Goal: Task Accomplishment & Management: Complete application form

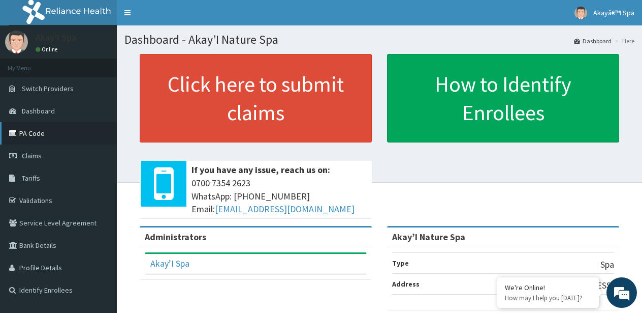
click at [38, 135] on link "PA Code" at bounding box center [58, 133] width 117 height 22
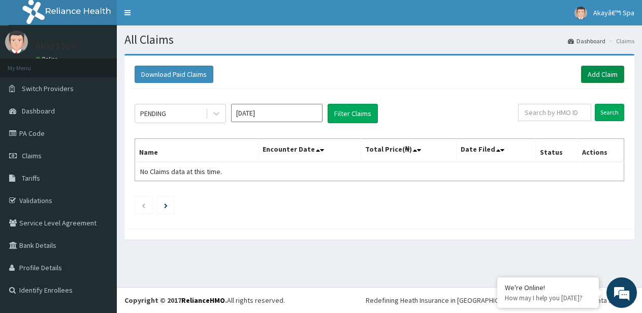
click at [613, 75] on link "Add Claim" at bounding box center [602, 74] width 43 height 17
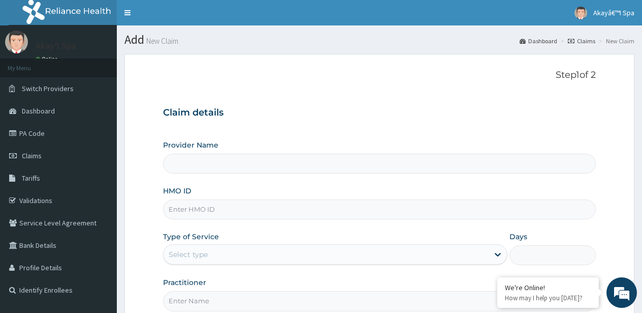
click at [198, 210] on input "HMO ID" at bounding box center [379, 209] width 433 height 20
type input "Akay’I Nature Spa"
type input "1"
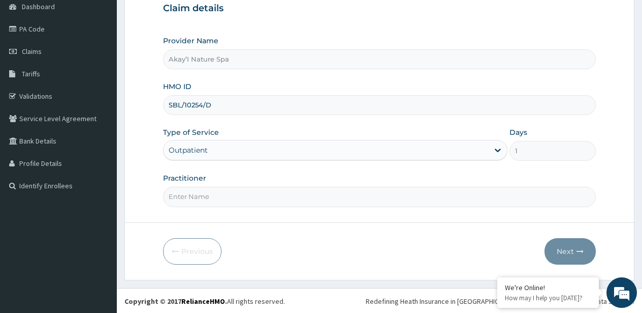
scroll to position [104, 0]
type input "SBL/10254/D"
click at [195, 201] on input "Practitioner" at bounding box center [379, 197] width 433 height 20
type input "MAFENG PAM"
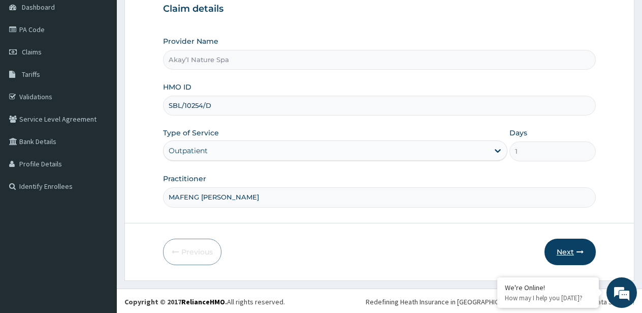
click at [580, 248] on icon "button" at bounding box center [580, 251] width 7 height 7
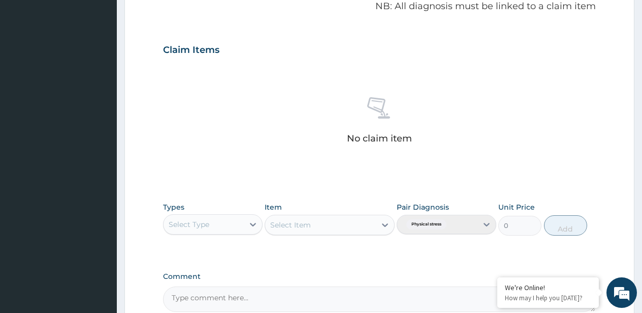
scroll to position [318, 0]
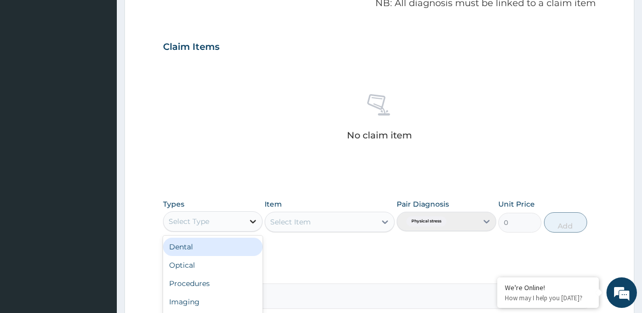
click at [252, 217] on icon at bounding box center [253, 221] width 10 height 10
type input "SPA"
click at [228, 240] on div "Spa" at bounding box center [213, 246] width 100 height 18
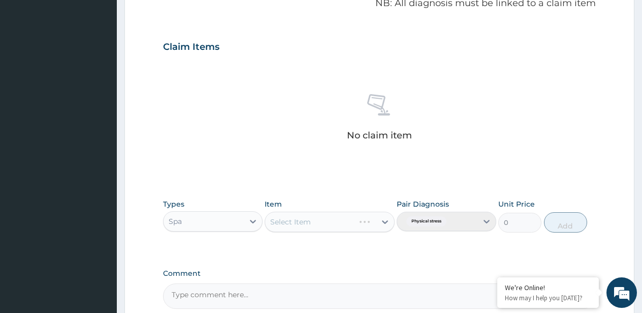
click at [383, 217] on div "Select Item" at bounding box center [330, 221] width 130 height 20
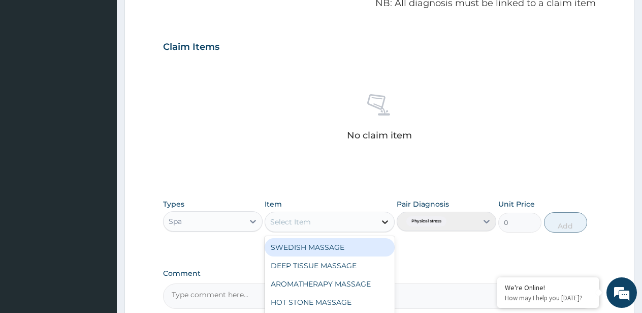
click at [384, 217] on icon at bounding box center [385, 222] width 10 height 10
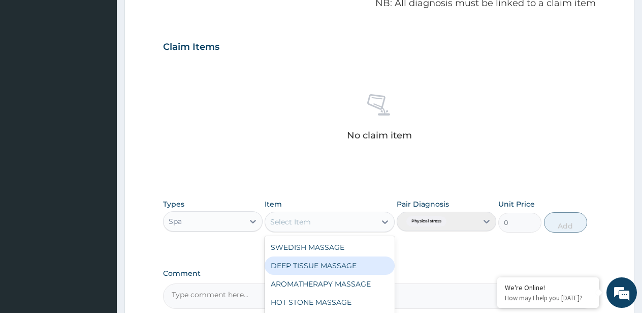
click at [343, 267] on div "DEEP TISSUE MASSAGE" at bounding box center [330, 265] width 130 height 18
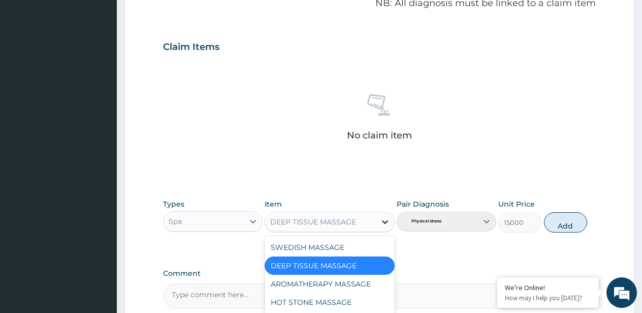
click at [386, 219] on icon at bounding box center [385, 222] width 10 height 10
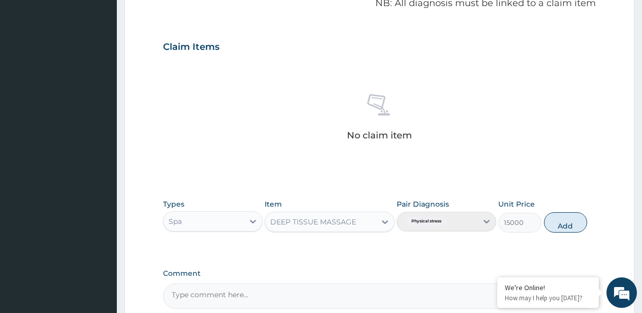
click at [362, 217] on div "DEEP TISSUE MASSAGE" at bounding box center [320, 221] width 111 height 16
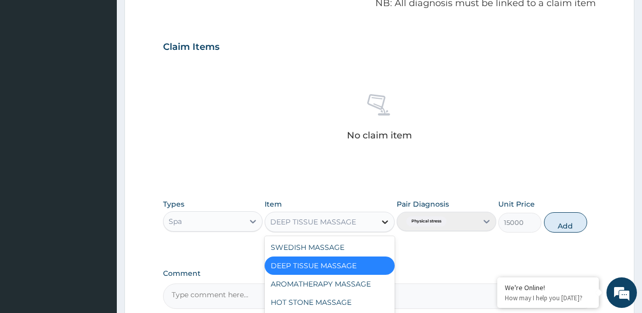
click at [383, 217] on icon at bounding box center [385, 222] width 10 height 10
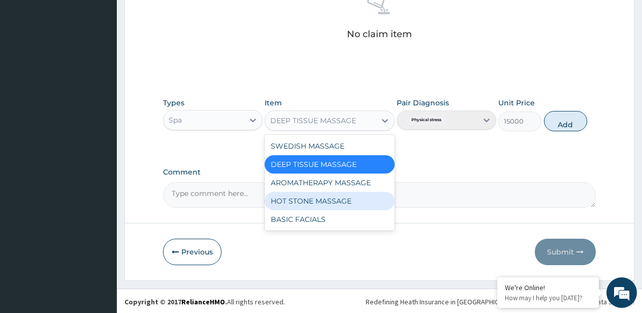
scroll to position [418, 0]
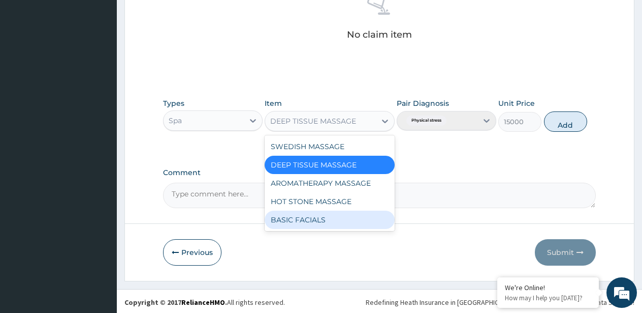
click at [323, 217] on div "BASIC FACIALS" at bounding box center [330, 219] width 130 height 18
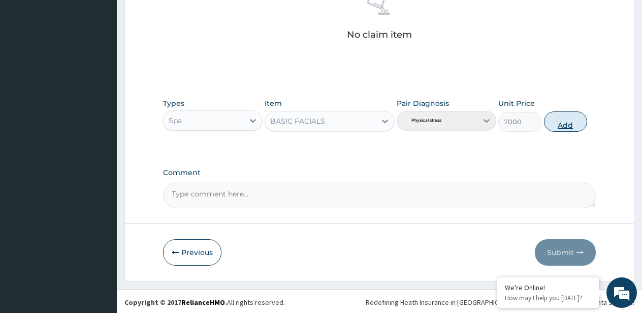
click at [558, 118] on button "Add" at bounding box center [565, 121] width 43 height 20
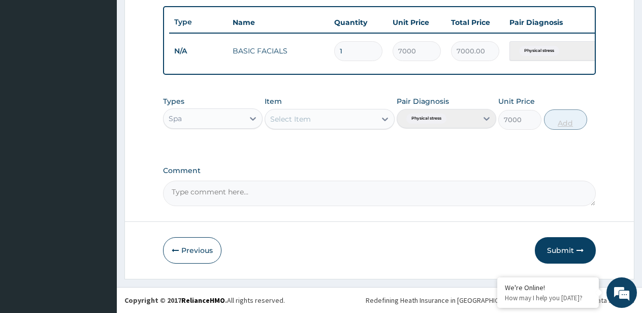
type input "0"
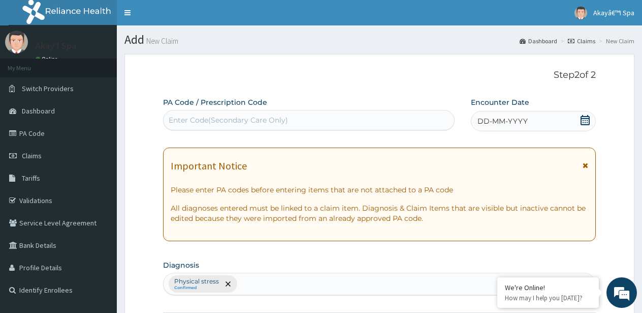
scroll to position [0, 0]
click at [228, 115] on div "Enter Code(Secondary Care Only)" at bounding box center [228, 120] width 119 height 10
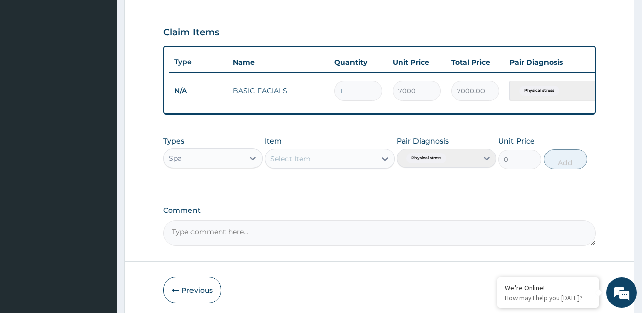
scroll to position [339, 0]
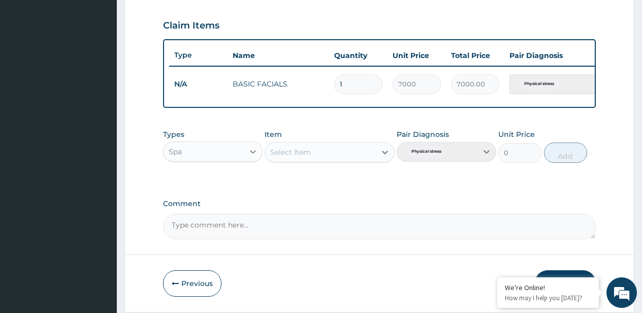
type input "PA/34E62F"
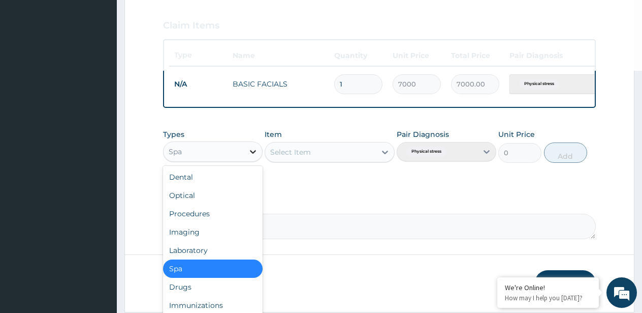
click at [252, 148] on icon at bounding box center [253, 151] width 10 height 10
click at [200, 266] on div "Spa" at bounding box center [213, 268] width 100 height 18
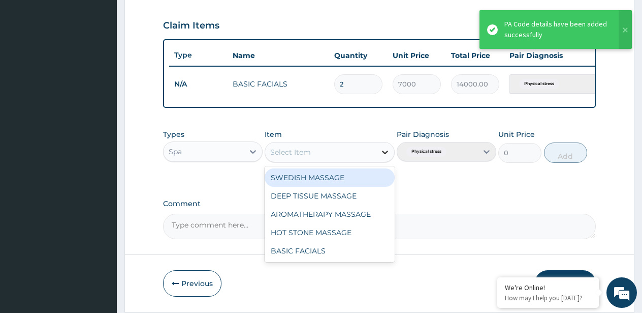
click at [386, 147] on icon at bounding box center [385, 152] width 10 height 10
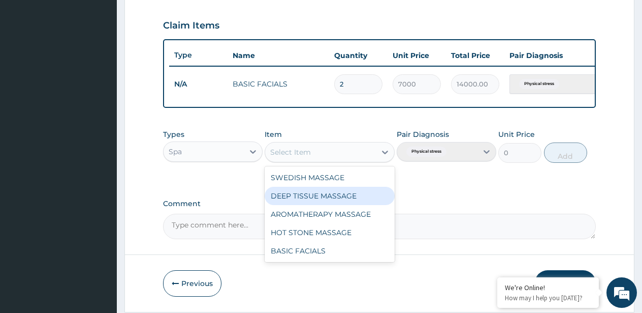
click at [322, 193] on div "DEEP TISSUE MASSAGE" at bounding box center [330, 196] width 130 height 18
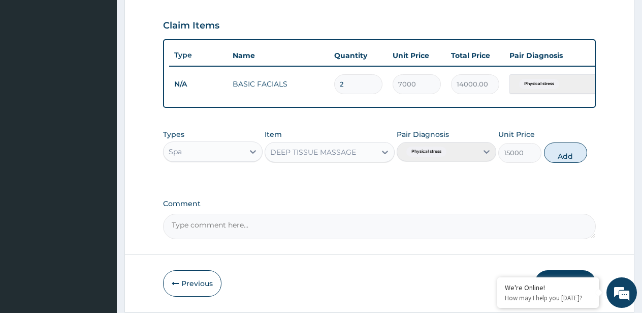
click at [486, 146] on div "Pair Diagnosis Physical stress" at bounding box center [447, 146] width 100 height 34
click at [566, 149] on button "Add" at bounding box center [565, 152] width 43 height 20
type input "0"
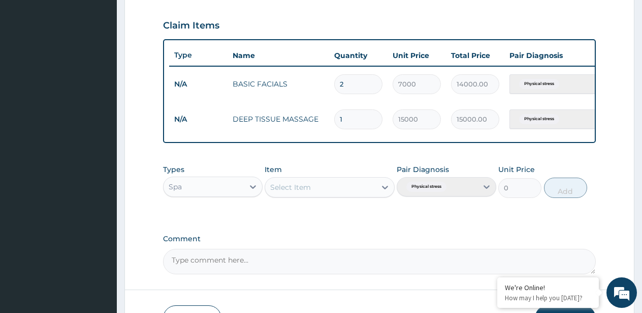
click at [351, 82] on input "2" at bounding box center [358, 84] width 48 height 20
type input "0.00"
type input "1"
type input "7000.00"
type input "0"
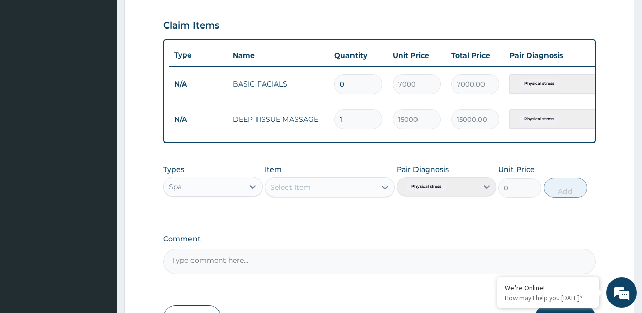
type input "0.00"
type input "1"
type input "7000.00"
type input "0"
type input "0.00"
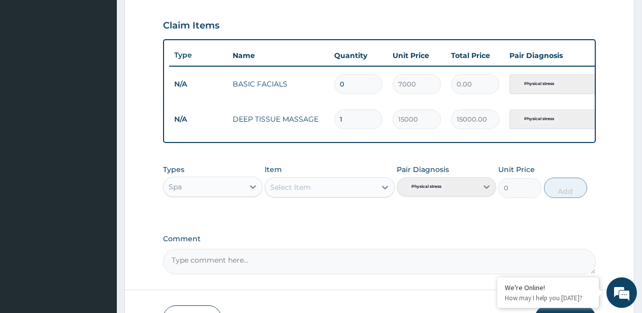
type input "1"
type input "7000.00"
type input "1"
type input "7000.00"
type input "0"
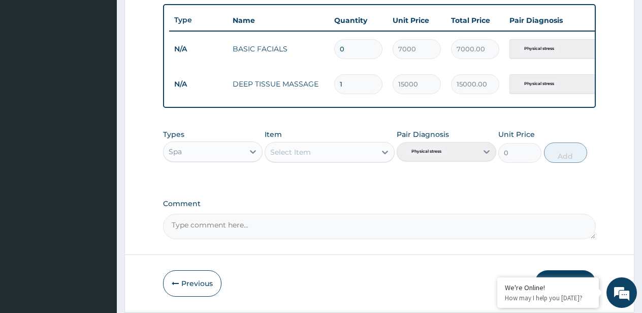
type input "0.00"
type input "0"
type input "0.00"
type input "1"
type input "7000.00"
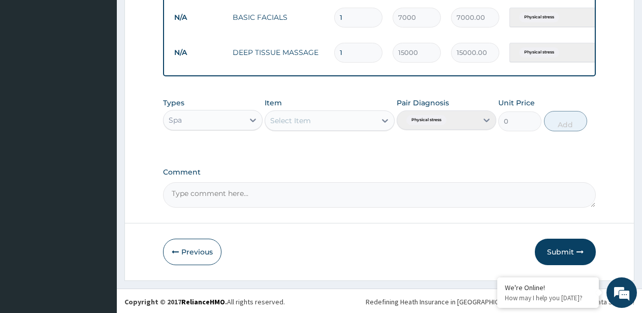
scroll to position [405, 0]
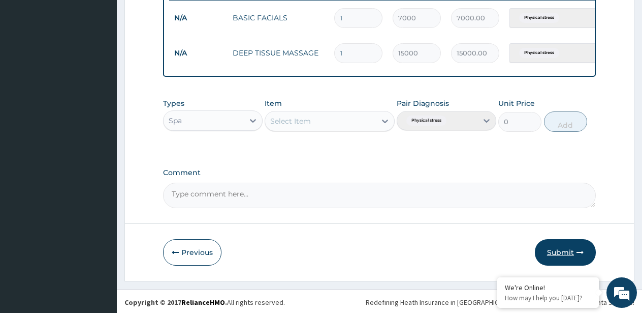
click at [580, 249] on icon "button" at bounding box center [580, 252] width 7 height 7
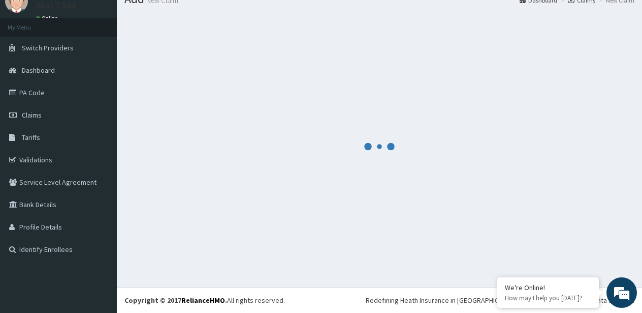
scroll to position [41, 0]
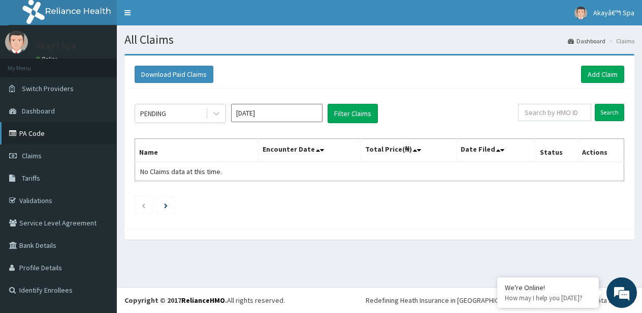
click at [56, 135] on link "PA Code" at bounding box center [58, 133] width 117 height 22
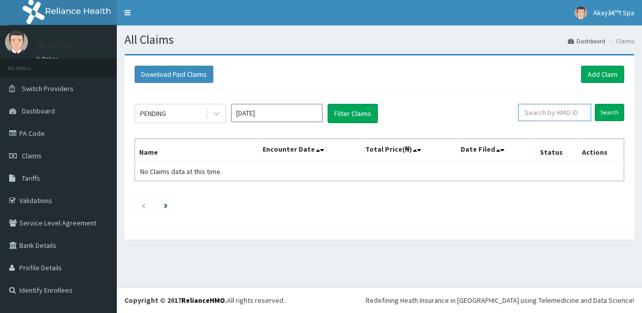
click at [548, 110] on input "text" at bounding box center [554, 112] width 73 height 17
type input "SBL/10254/D"
click at [614, 109] on input "Search" at bounding box center [609, 112] width 29 height 17
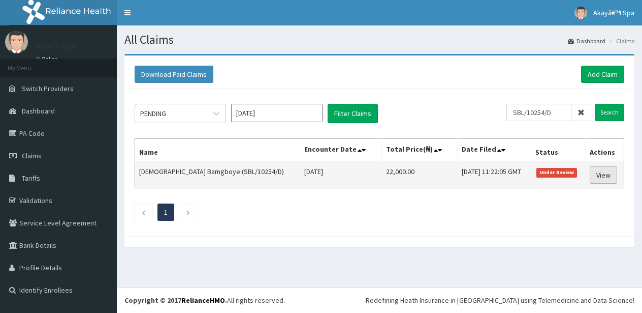
click at [609, 176] on link "View" at bounding box center [603, 174] width 27 height 17
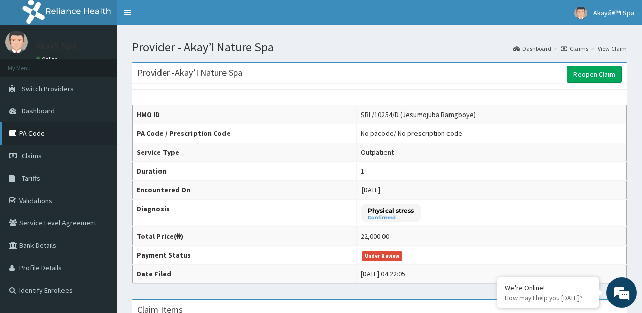
click at [30, 130] on link "PA Code" at bounding box center [58, 133] width 117 height 22
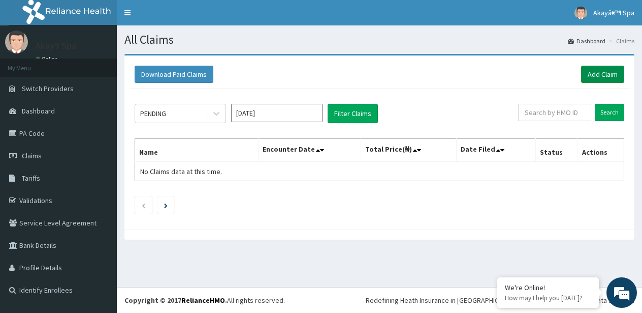
click at [610, 73] on link "Add Claim" at bounding box center [602, 74] width 43 height 17
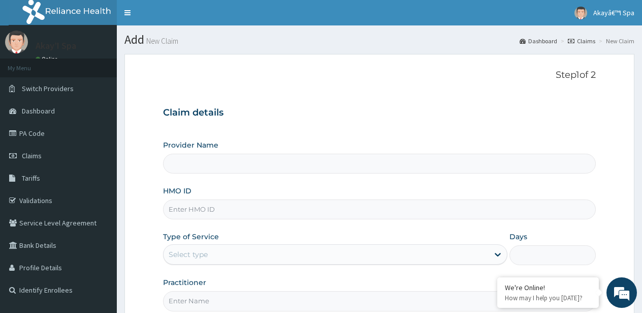
click at [234, 158] on input "Provider Name" at bounding box center [379, 163] width 433 height 20
type input "Akay’I Nature Spa"
type input "1"
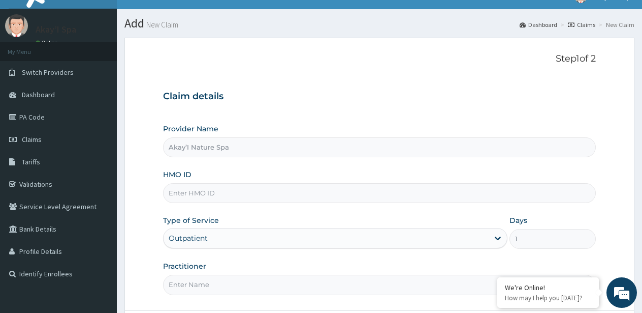
scroll to position [24, 0]
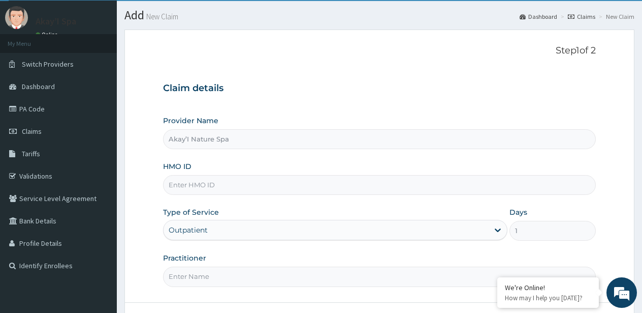
click at [205, 180] on input "HMO ID" at bounding box center [379, 185] width 433 height 20
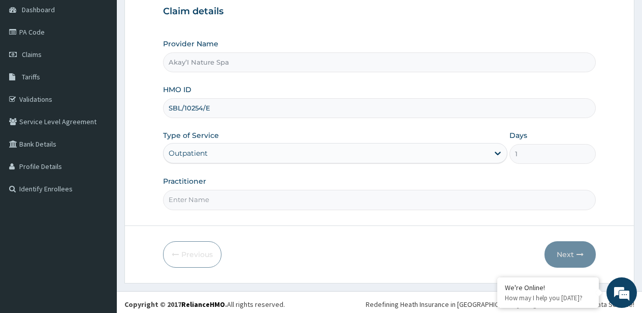
scroll to position [104, 0]
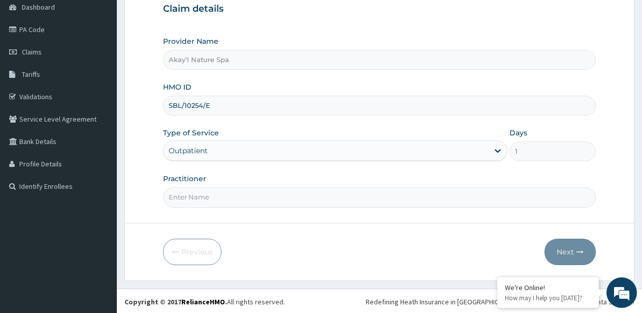
type input "SBL/10254/E"
click at [193, 199] on input "Practitioner" at bounding box center [379, 197] width 433 height 20
type input "BRIDGET"
click at [583, 248] on icon "button" at bounding box center [580, 251] width 7 height 7
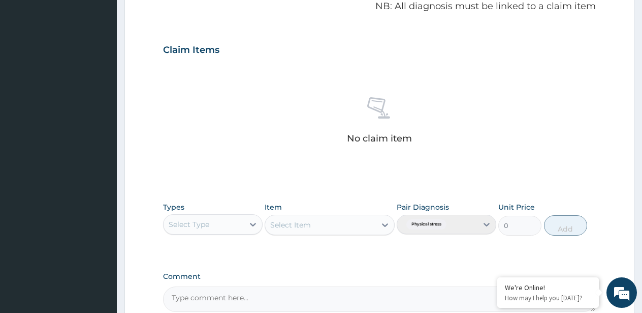
scroll to position [317, 0]
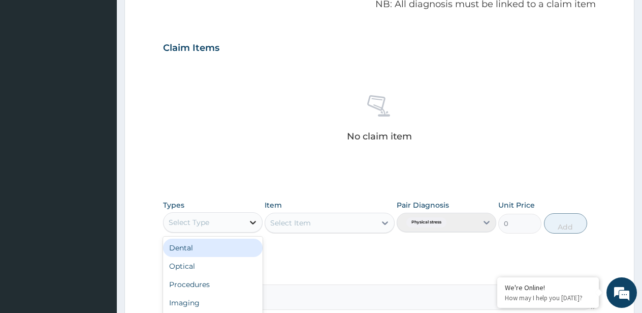
click at [253, 219] on icon at bounding box center [253, 222] width 10 height 10
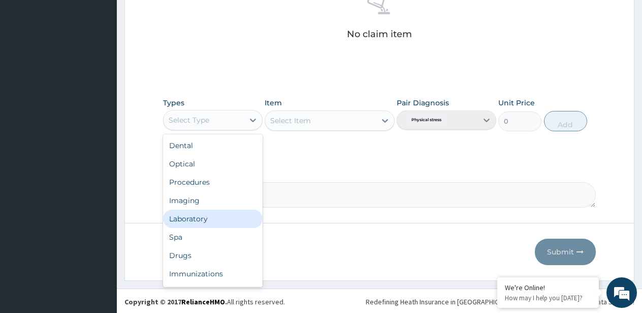
scroll to position [418, 0]
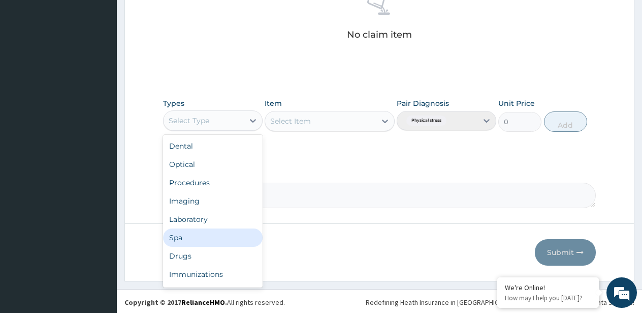
click at [200, 235] on div "Spa" at bounding box center [213, 237] width 100 height 18
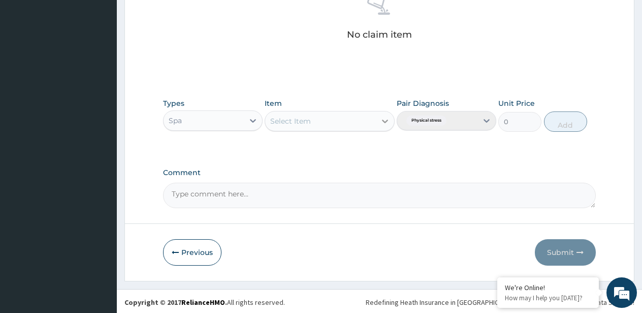
click at [384, 116] on icon at bounding box center [385, 121] width 10 height 10
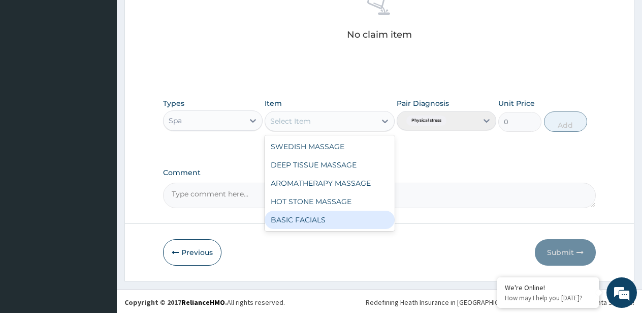
click at [344, 215] on div "BASIC FACIALS" at bounding box center [330, 219] width 130 height 18
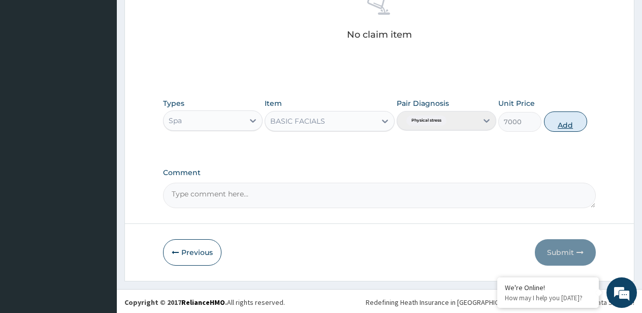
click at [560, 120] on button "Add" at bounding box center [565, 121] width 43 height 20
type input "0"
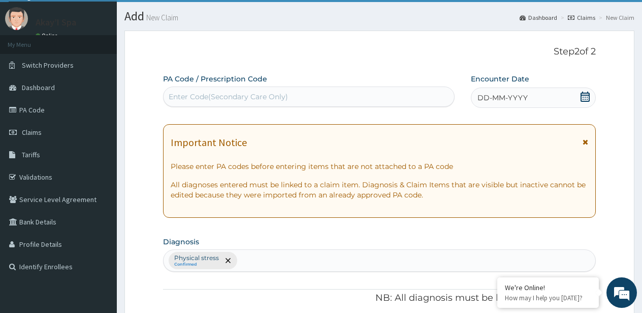
scroll to position [9, 0]
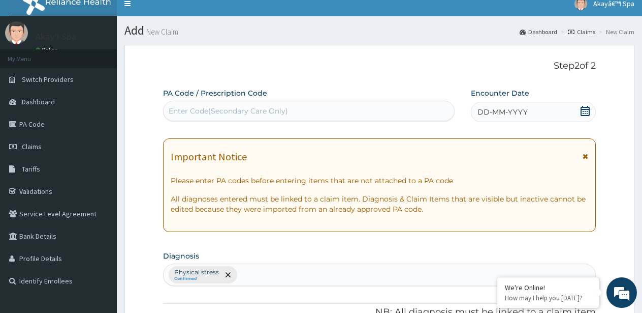
click at [310, 112] on div "Enter Code(Secondary Care Only)" at bounding box center [309, 111] width 291 height 16
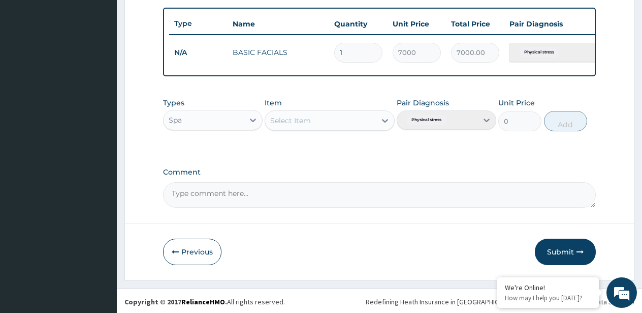
scroll to position [370, 0]
type input "PA/E84316"
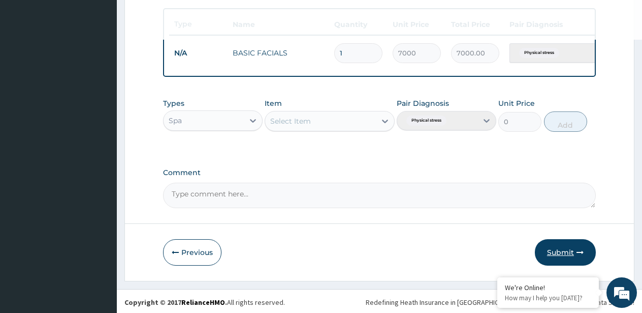
click at [574, 246] on button "Submit" at bounding box center [565, 252] width 61 height 26
click at [582, 249] on icon "button" at bounding box center [580, 252] width 7 height 7
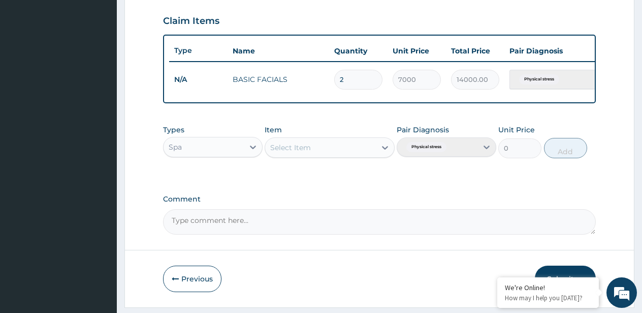
scroll to position [340, 0]
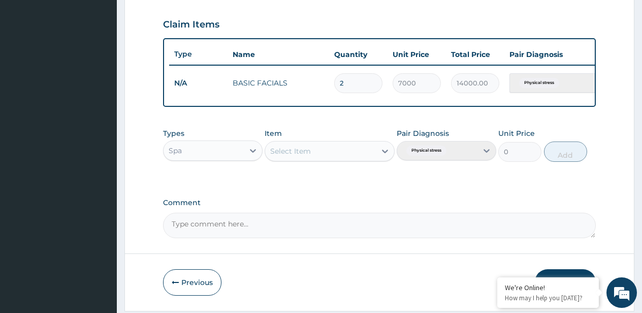
click at [348, 83] on input "2" at bounding box center [358, 83] width 48 height 20
type input "0.00"
type input "1"
type input "7000.00"
type input "1"
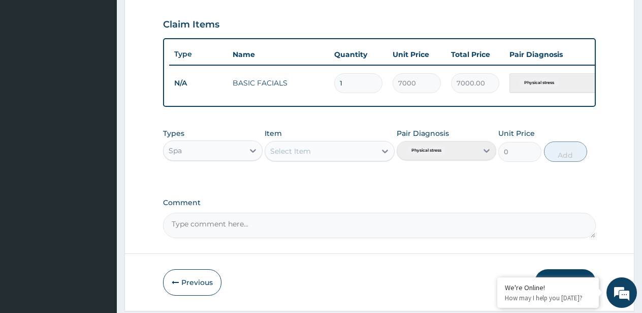
type input "7000.00"
type input "1"
type input "7000.00"
type input "1"
type input "7000.00"
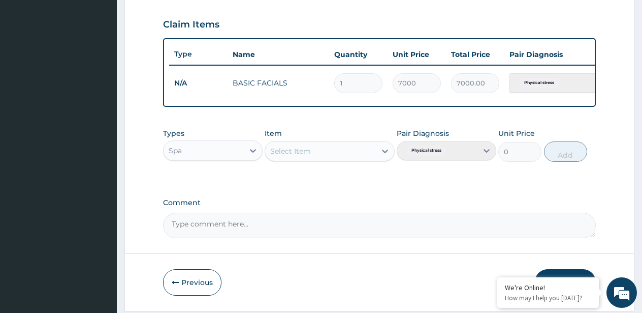
type input "0"
type input "0.00"
type input "0"
type input "0.00"
type input "0"
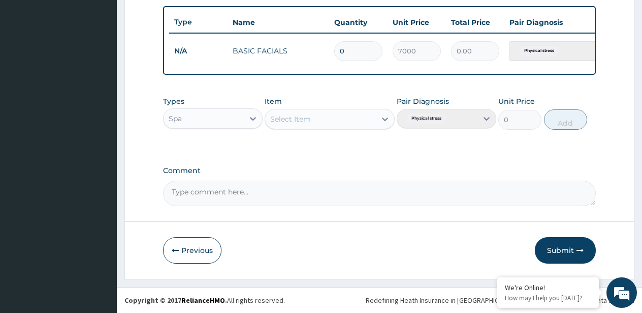
type input "0.00"
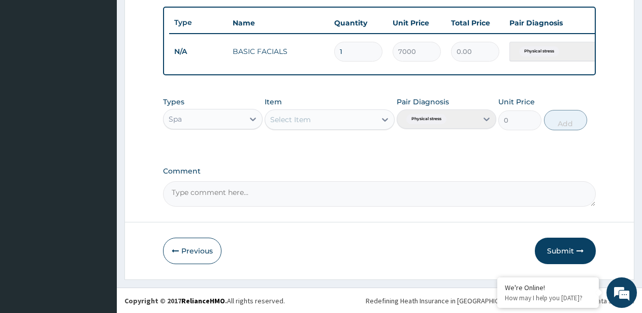
type input "0"
type input "0.00"
type input "0"
type input "0.00"
type input "0"
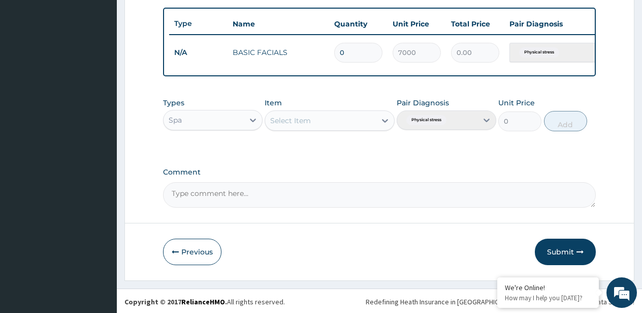
type input "0.00"
type input "1"
type input "7000.00"
click at [578, 249] on icon "button" at bounding box center [580, 252] width 7 height 7
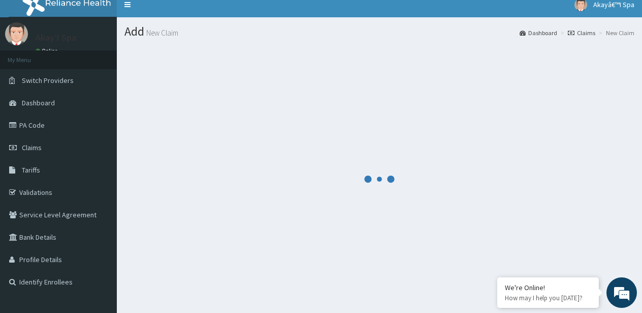
scroll to position [1, 0]
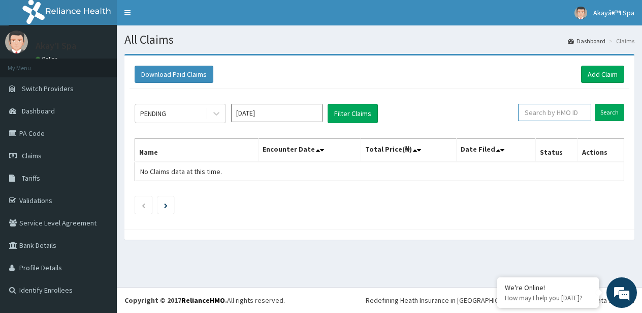
click at [568, 114] on input "text" at bounding box center [554, 112] width 73 height 17
type input "SBL/10254/E"
click at [610, 108] on input "Search" at bounding box center [609, 112] width 29 height 17
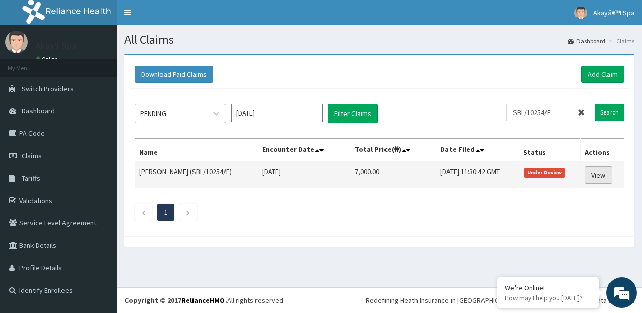
click at [603, 174] on link "View" at bounding box center [598, 174] width 27 height 17
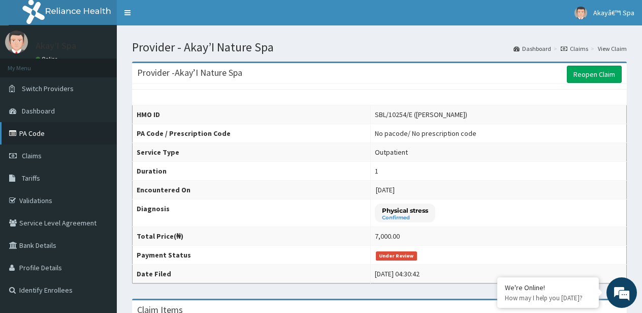
click at [53, 135] on link "PA Code" at bounding box center [58, 133] width 117 height 22
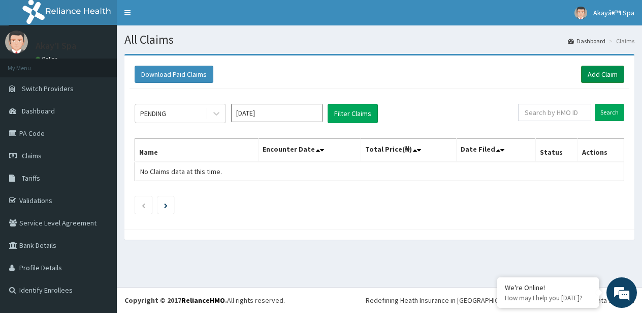
click at [599, 74] on link "Add Claim" at bounding box center [602, 74] width 43 height 17
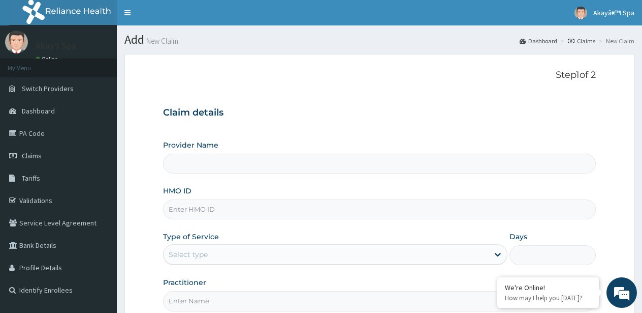
type input "Akay’I Nature Spa"
type input "1"
click at [215, 211] on input "HMO ID" at bounding box center [379, 209] width 433 height 20
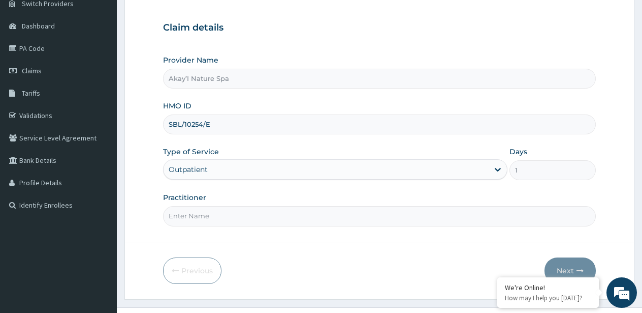
scroll to position [87, 0]
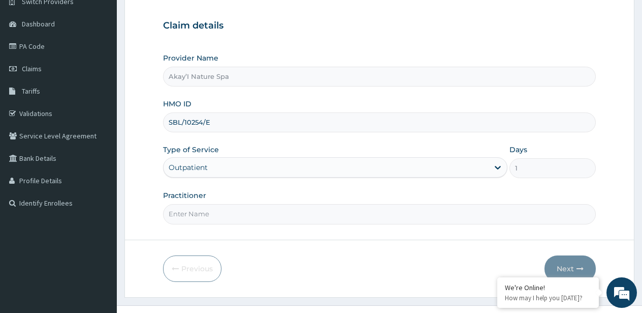
type input "SBL/10254/E"
click at [288, 215] on input "Practitioner" at bounding box center [379, 214] width 433 height 20
type input "MAFENG PAM"
click at [576, 264] on button "Next" at bounding box center [570, 268] width 51 height 26
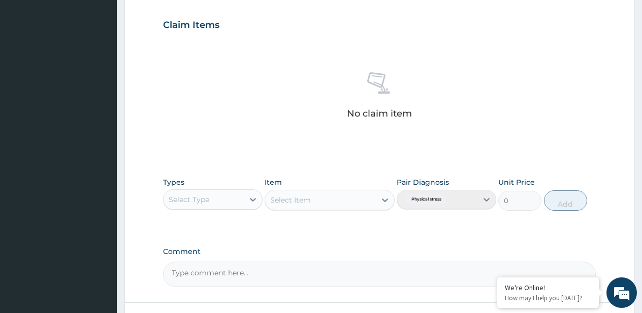
scroll to position [344, 0]
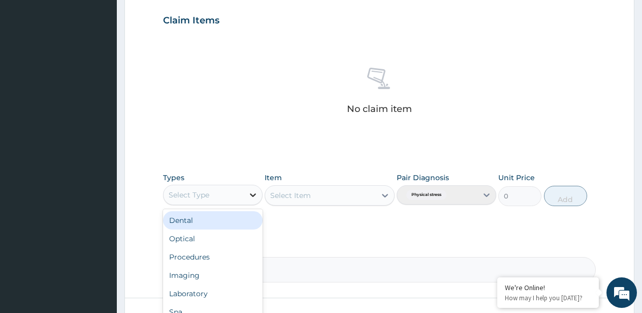
click at [252, 191] on icon at bounding box center [253, 195] width 10 height 10
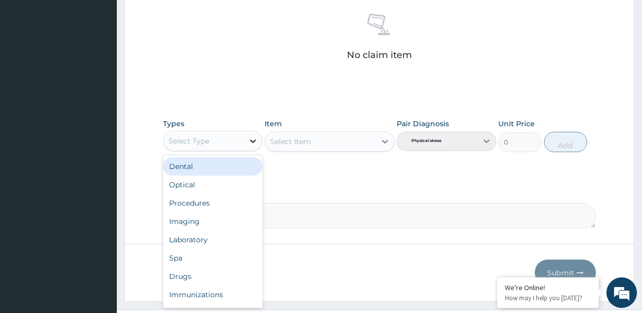
scroll to position [399, 0]
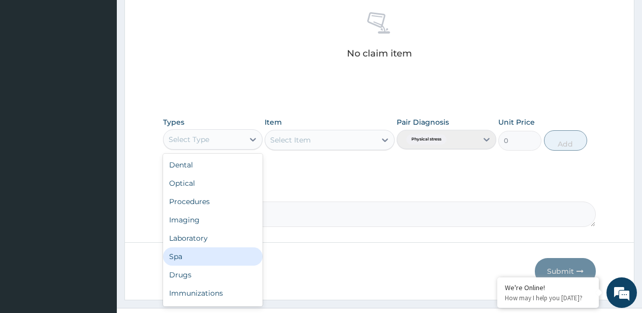
click at [195, 256] on div "Spa" at bounding box center [213, 256] width 100 height 18
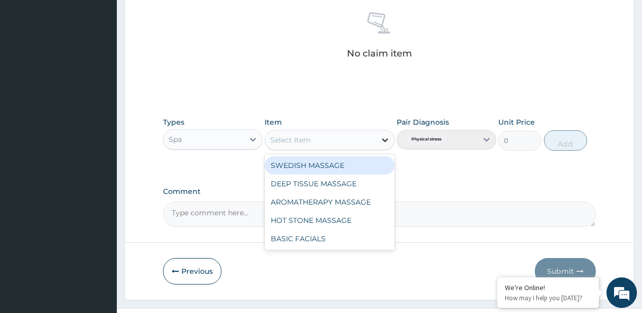
click at [384, 136] on icon at bounding box center [385, 140] width 10 height 10
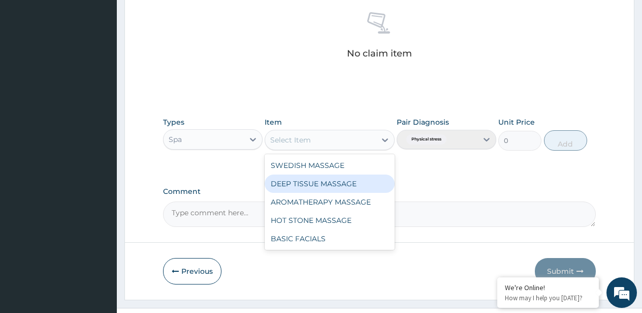
click at [346, 179] on div "DEEP TISSUE MASSAGE" at bounding box center [330, 183] width 130 height 18
type input "15000"
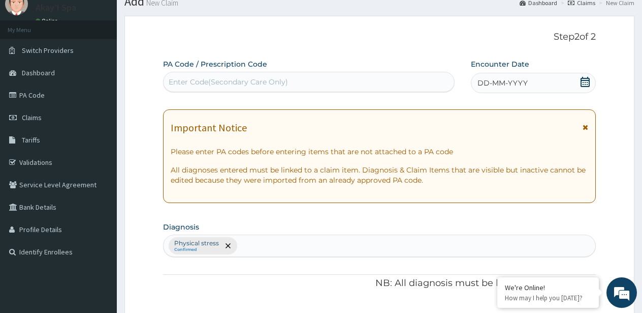
scroll to position [38, 0]
click at [244, 75] on div "Enter Code(Secondary Care Only)" at bounding box center [309, 82] width 291 height 16
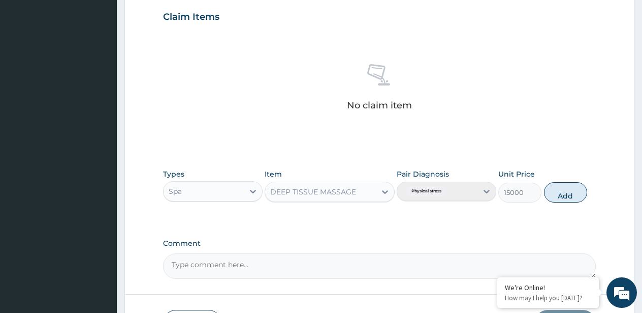
scroll to position [350, 0]
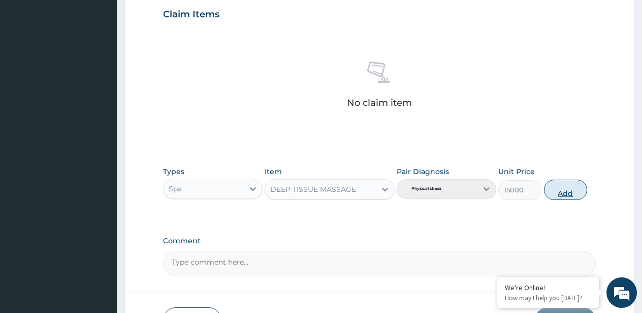
type input "PA/55656D"
click at [565, 183] on button "Add" at bounding box center [565, 189] width 43 height 20
type input "0"
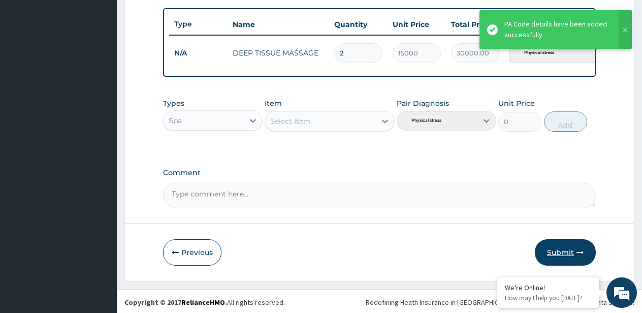
click at [570, 246] on button "Submit" at bounding box center [565, 252] width 61 height 26
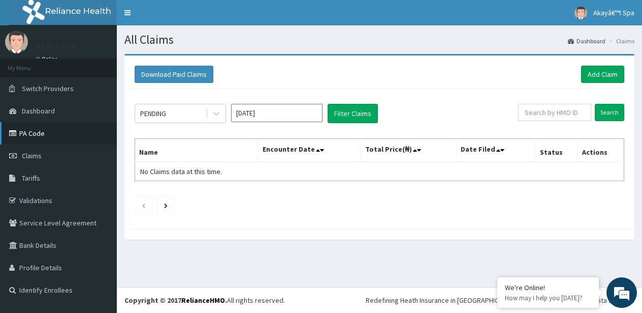
click at [54, 132] on link "PA Code" at bounding box center [58, 133] width 117 height 22
click at [545, 111] on input "text" at bounding box center [554, 112] width 73 height 17
type input "SBL/10254/D"
click at [617, 111] on input "Search" at bounding box center [609, 112] width 29 height 17
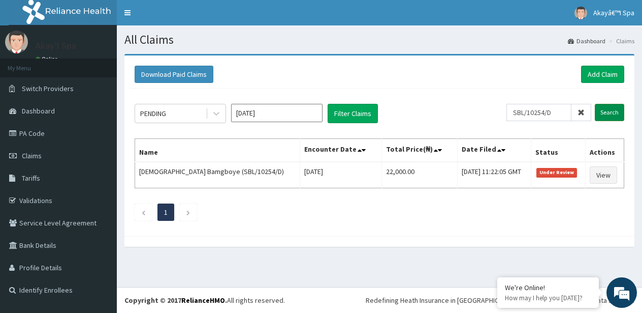
click at [615, 113] on input "Search" at bounding box center [609, 112] width 29 height 17
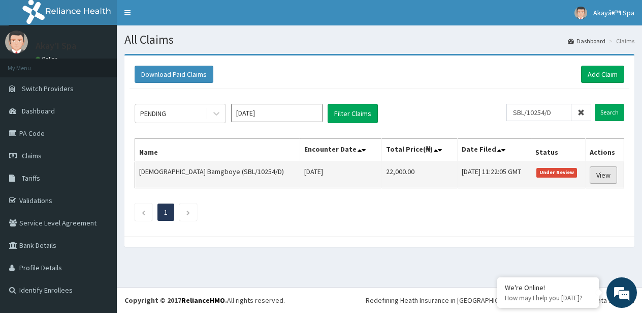
click at [596, 176] on link "View" at bounding box center [603, 174] width 27 height 17
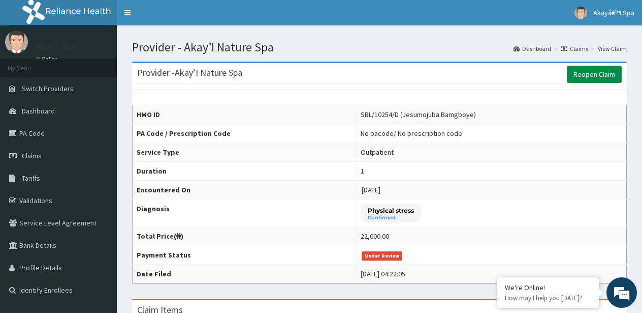
click at [585, 77] on link "Reopen Claim" at bounding box center [594, 74] width 55 height 17
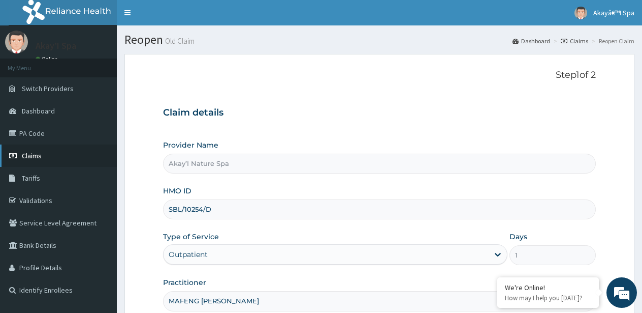
click at [47, 153] on link "Claims" at bounding box center [58, 155] width 117 height 22
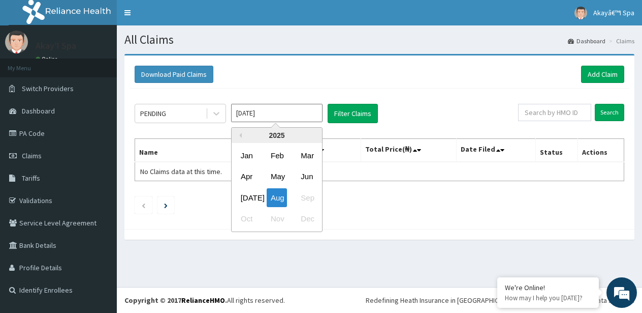
click at [279, 114] on input "[DATE]" at bounding box center [276, 113] width 91 height 18
type input "A"
type input "[DATE]"
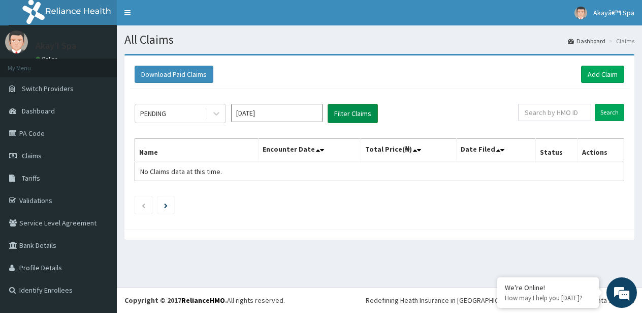
click at [343, 109] on button "Filter Claims" at bounding box center [353, 113] width 50 height 19
click at [349, 113] on button "Filter Claims" at bounding box center [353, 113] width 50 height 19
